Goal: Information Seeking & Learning: Learn about a topic

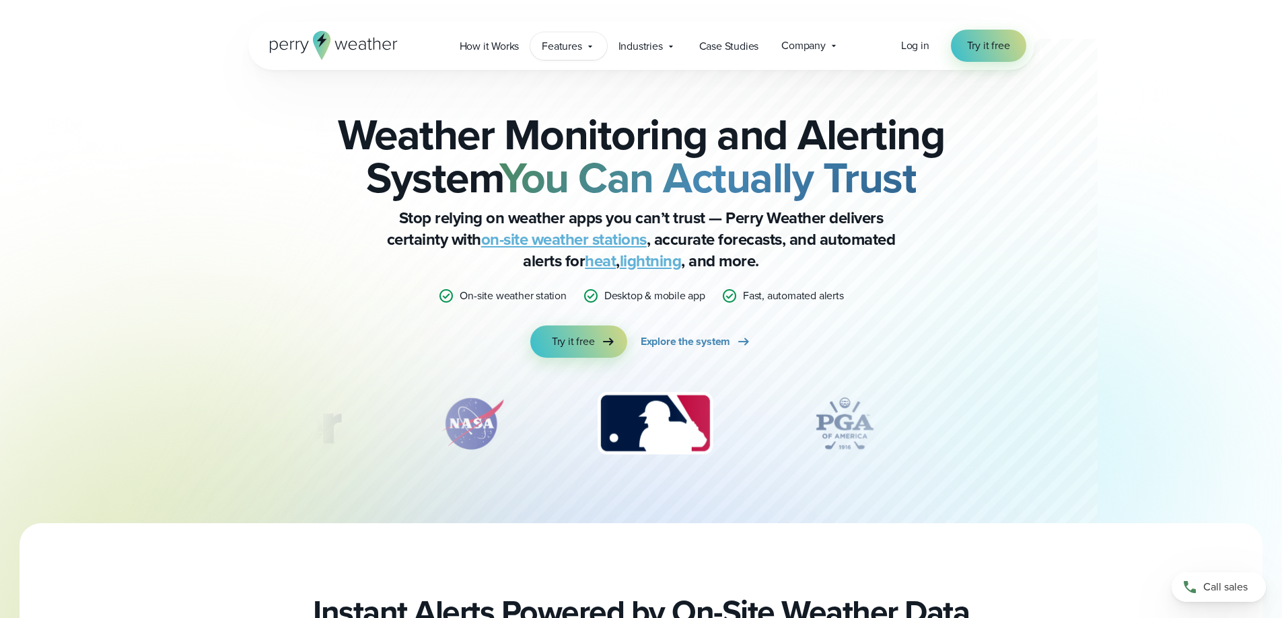
click at [568, 48] on span "Features" at bounding box center [562, 46] width 40 height 16
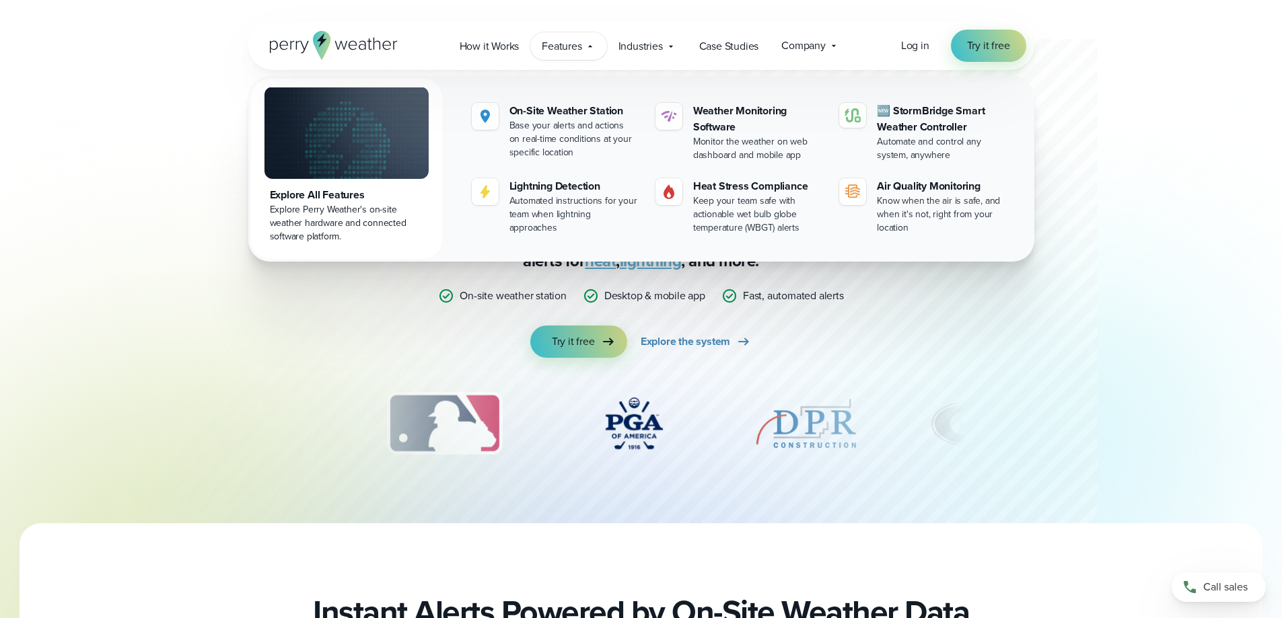
click at [342, 188] on div "Explore All Features" at bounding box center [346, 195] width 153 height 16
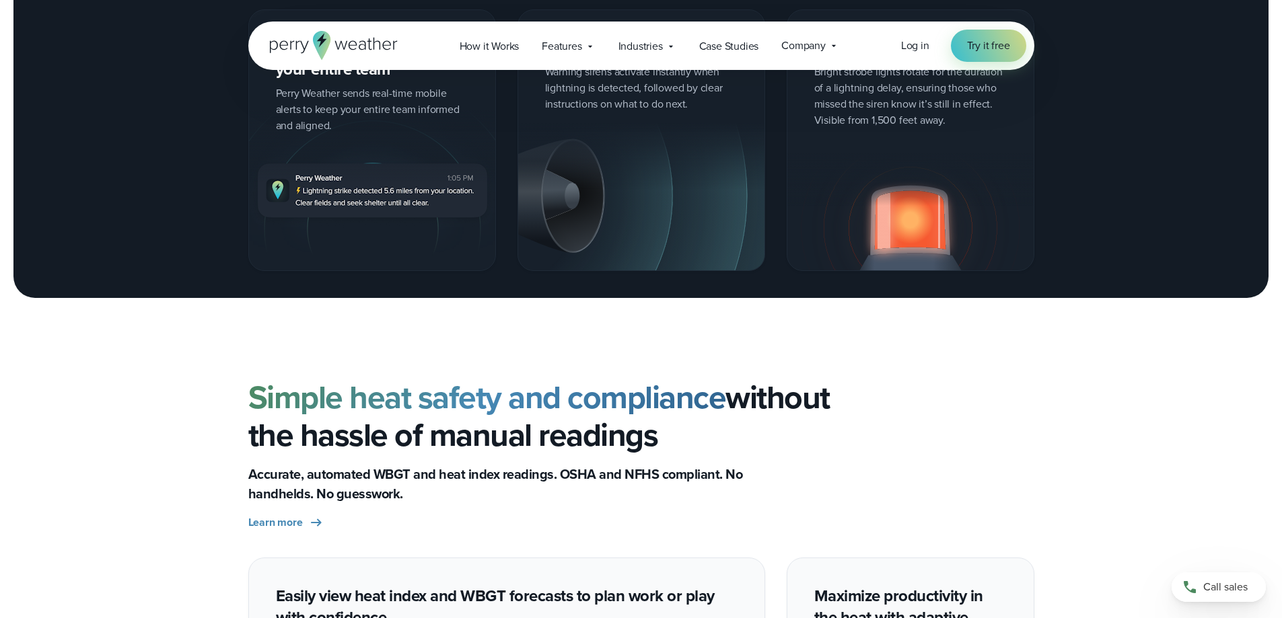
scroll to position [2276, 0]
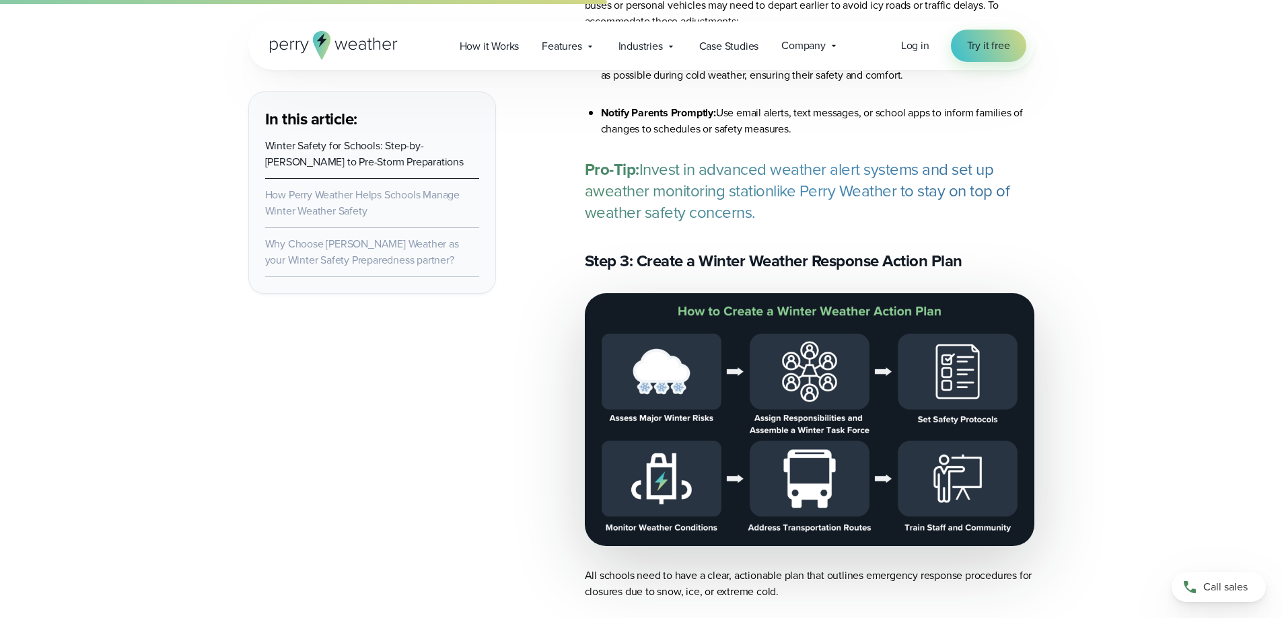
scroll to position [2422, 0]
